Goal: Navigation & Orientation: Find specific page/section

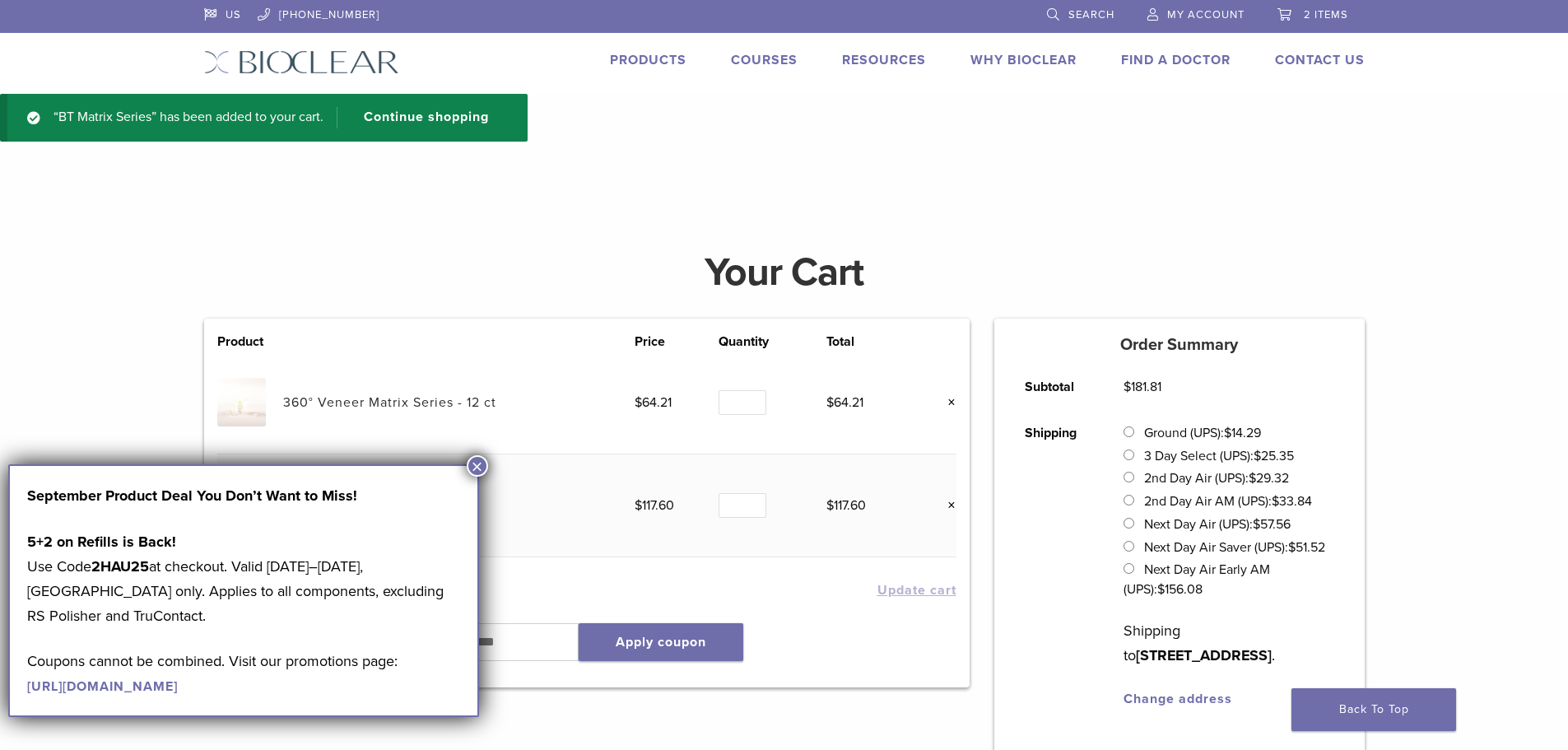
click at [661, 52] on link "Products" at bounding box center [648, 60] width 77 height 16
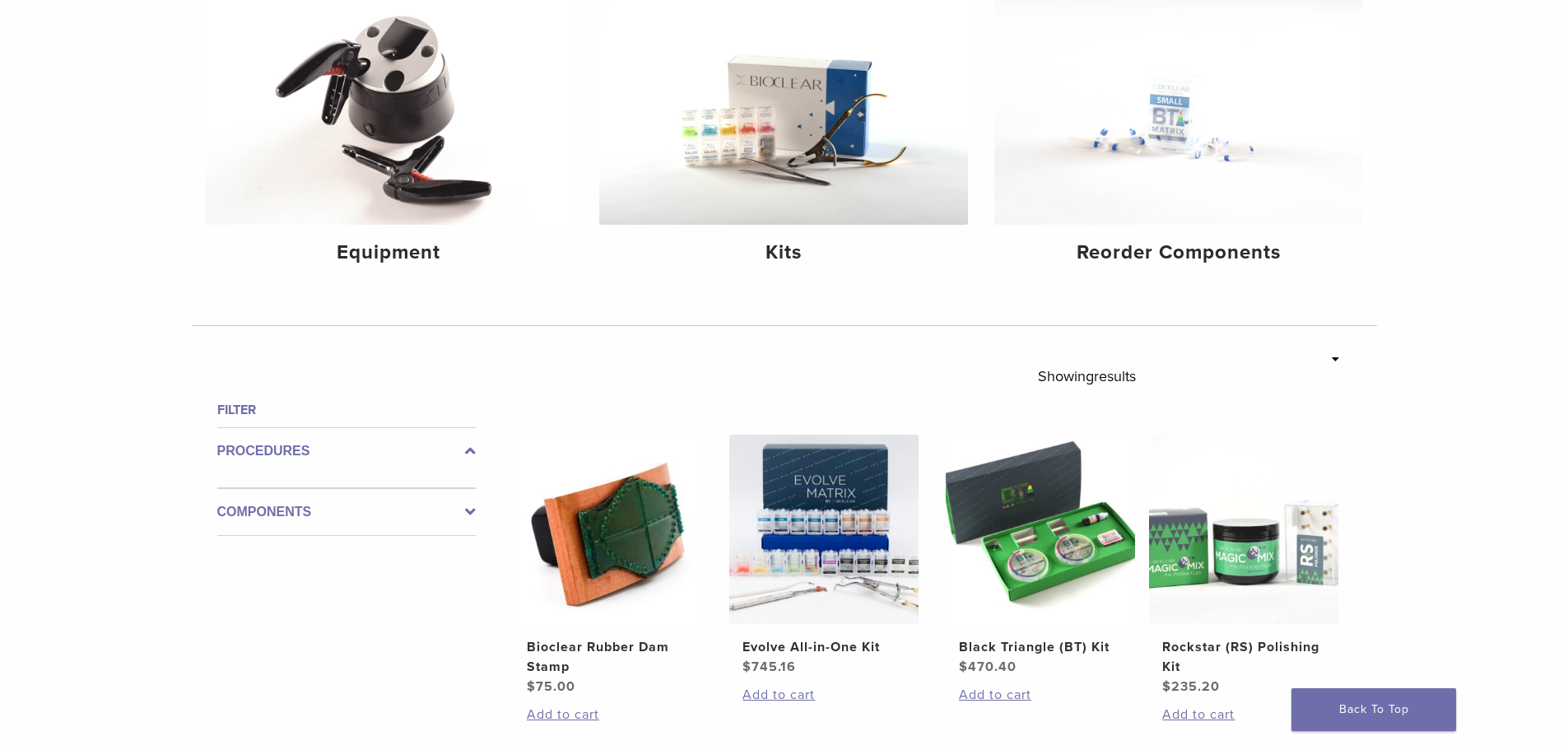
scroll to position [247, 0]
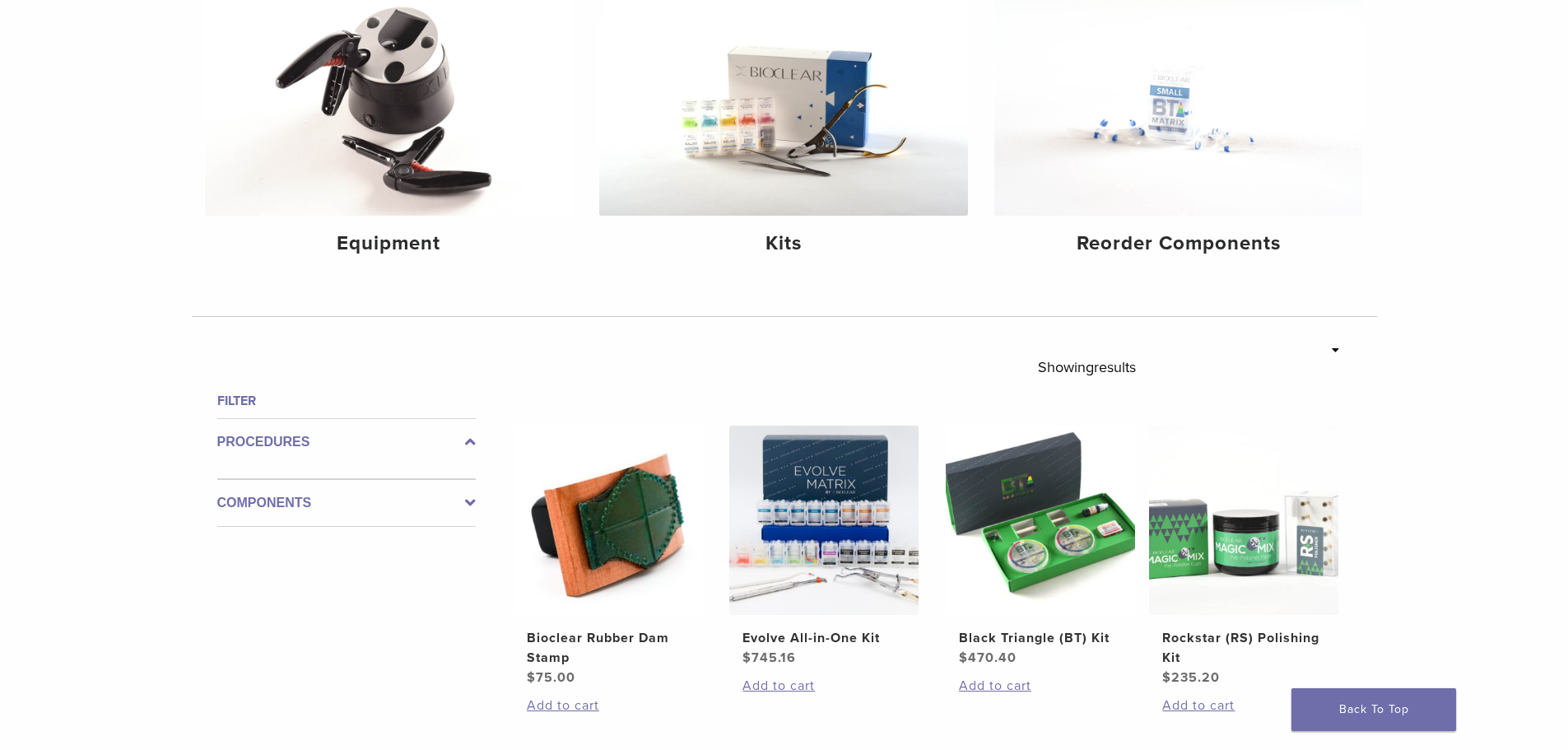
click at [462, 505] on label "Components" at bounding box center [347, 503] width 258 height 20
click at [470, 481] on icon at bounding box center [471, 490] width 11 height 20
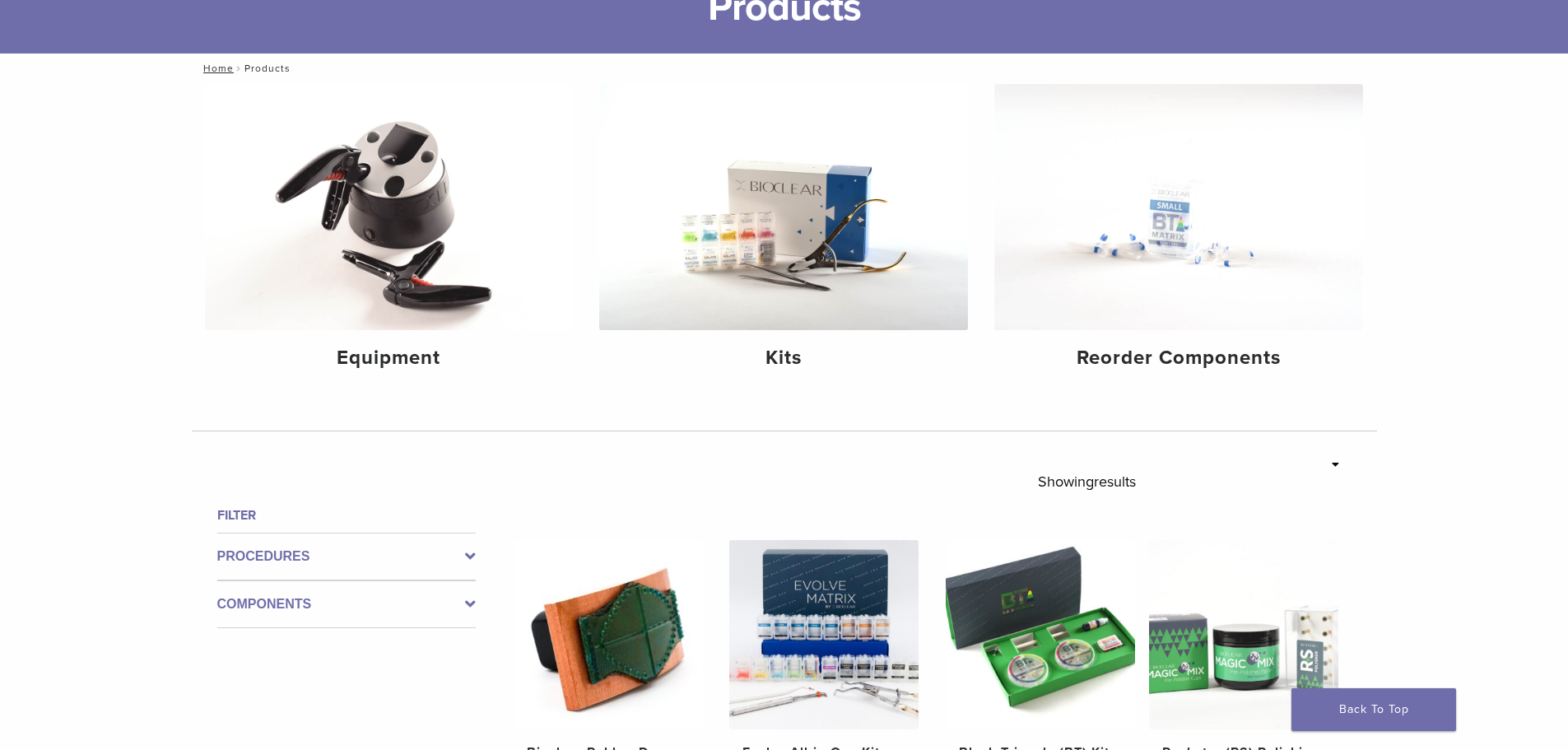
scroll to position [0, 0]
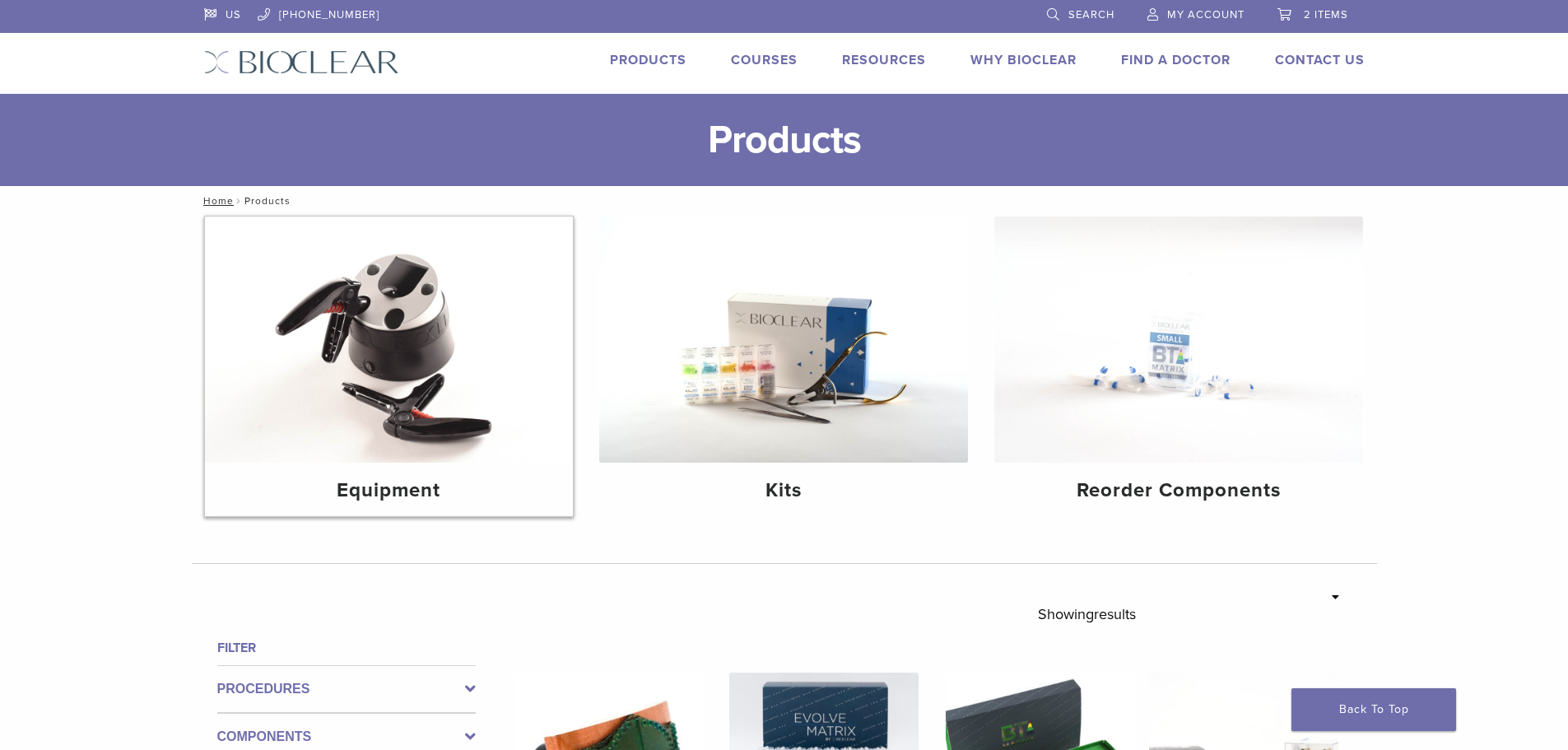
click at [467, 383] on img at bounding box center [389, 340] width 369 height 246
click at [826, 463] on div "Kits" at bounding box center [783, 489] width 369 height 53
click at [1182, 377] on img at bounding box center [1179, 340] width 369 height 246
